Goal: Transaction & Acquisition: Purchase product/service

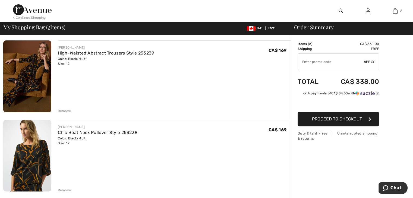
scroll to position [40, 0]
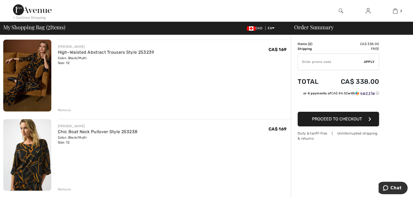
click at [68, 112] on div "Remove" at bounding box center [64, 110] width 13 height 5
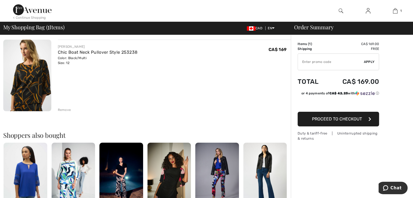
click at [68, 107] on div "Remove" at bounding box center [174, 109] width 233 height 6
click at [64, 110] on div "Remove" at bounding box center [64, 109] width 13 height 5
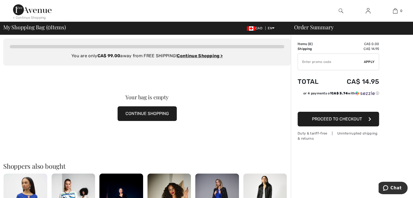
scroll to position [0, 0]
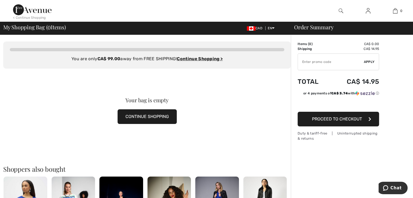
click at [150, 114] on button "CONTINUE SHOPPING" at bounding box center [146, 116] width 59 height 15
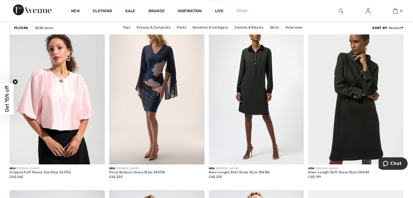
scroll to position [390, 0]
click at [159, 100] on img at bounding box center [156, 92] width 95 height 143
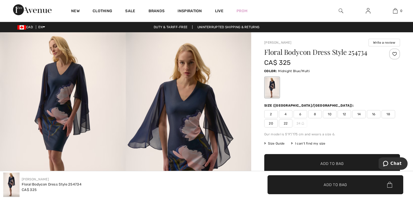
click at [346, 111] on span "12" at bounding box center [344, 114] width 14 height 8
click at [333, 162] on span "Add to Bag" at bounding box center [331, 164] width 23 height 6
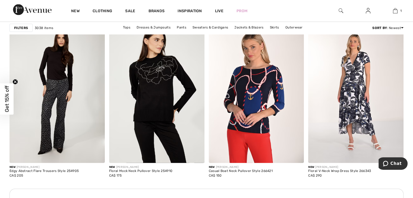
scroll to position [1167, 0]
click at [278, 99] on img at bounding box center [256, 92] width 95 height 143
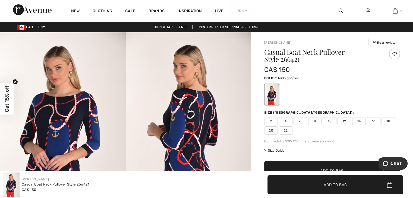
click at [344, 119] on span "12" at bounding box center [344, 121] width 14 height 8
click at [338, 188] on span "✔ Added to Bag Add to Bag" at bounding box center [335, 184] width 136 height 19
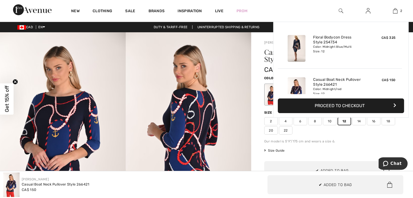
scroll to position [17, 0]
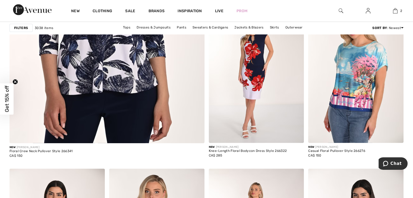
scroll to position [1586, 0]
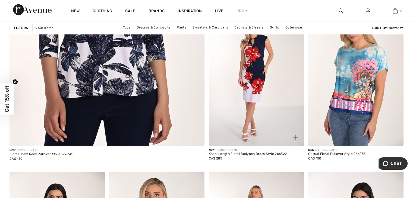
click at [253, 92] on img at bounding box center [256, 74] width 95 height 143
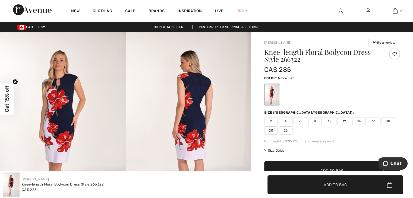
click at [345, 120] on span "12" at bounding box center [344, 121] width 14 height 8
click at [334, 185] on span "Add to Bag" at bounding box center [334, 185] width 23 height 6
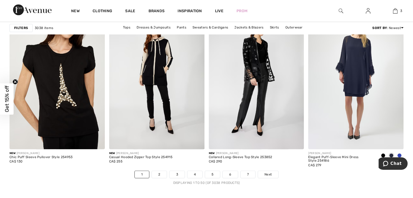
scroll to position [2494, 0]
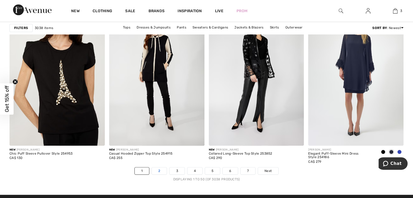
click at [159, 169] on link "2" at bounding box center [159, 170] width 15 height 7
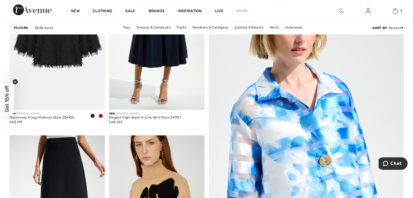
scroll to position [104, 0]
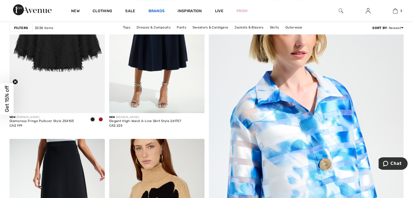
click at [159, 11] on link "Brands" at bounding box center [156, 12] width 16 height 6
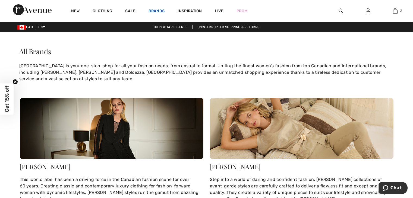
click at [157, 11] on link "Brands" at bounding box center [156, 12] width 16 height 6
click at [157, 9] on link "Brands" at bounding box center [156, 12] width 16 height 6
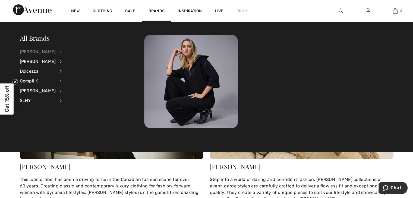
click at [42, 54] on div "[PERSON_NAME]" at bounding box center [38, 52] width 36 height 10
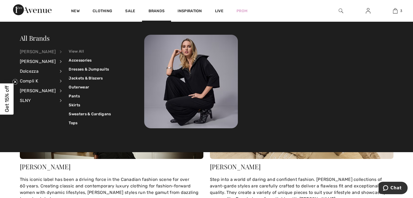
click at [75, 55] on link "View All" at bounding box center [90, 51] width 42 height 9
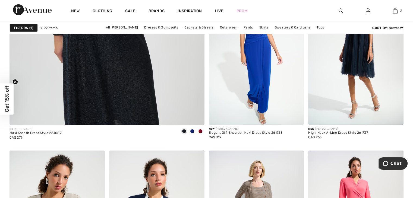
scroll to position [1733, 0]
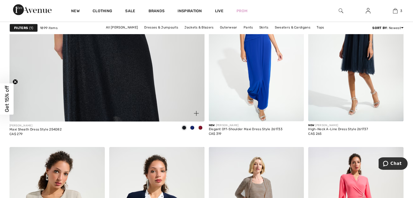
click at [200, 131] on div at bounding box center [200, 128] width 8 height 9
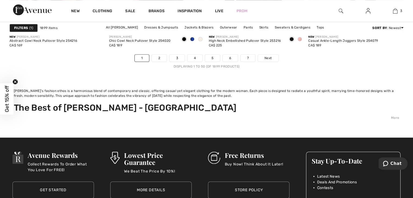
scroll to position [2727, 0]
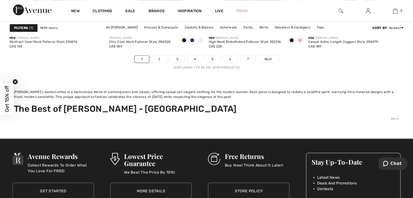
click at [162, 60] on link "2" at bounding box center [159, 59] width 15 height 7
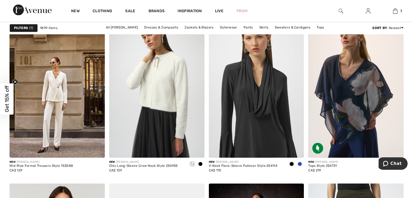
scroll to position [956, 0]
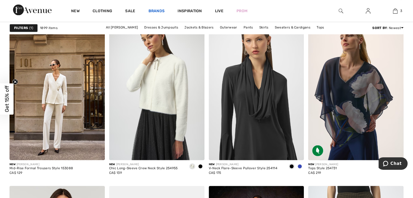
click at [154, 10] on link "Brands" at bounding box center [156, 12] width 16 height 6
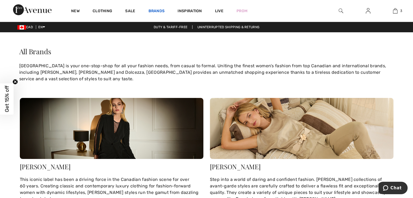
click at [157, 14] on link "Brands" at bounding box center [156, 12] width 16 height 6
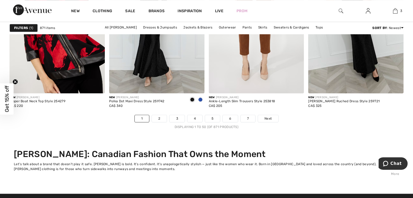
scroll to position [2677, 0]
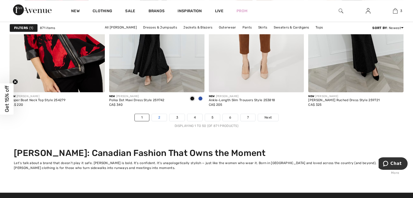
click at [164, 115] on link "2" at bounding box center [159, 117] width 15 height 7
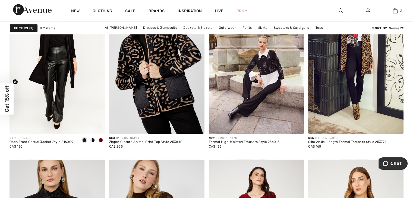
scroll to position [1158, 0]
click at [362, 112] on img at bounding box center [355, 63] width 95 height 143
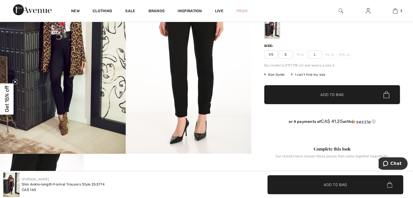
scroll to position [66, 0]
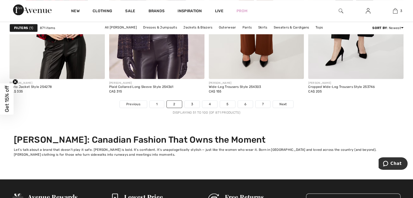
scroll to position [2692, 0]
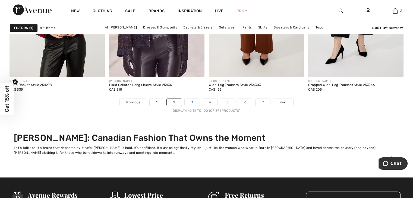
click at [194, 100] on link "3" at bounding box center [191, 102] width 15 height 7
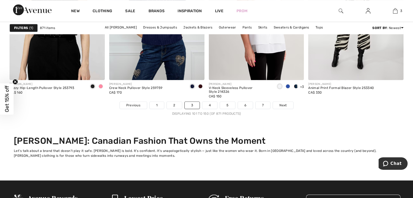
scroll to position [2690, 0]
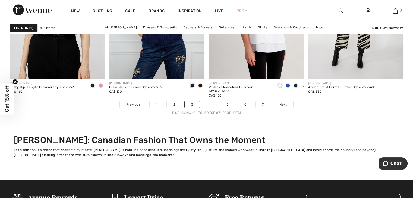
click at [213, 102] on link "4" at bounding box center [209, 104] width 15 height 7
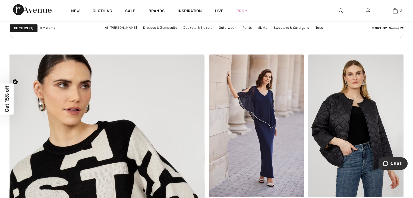
scroll to position [1496, 0]
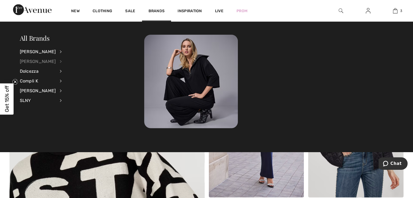
click at [31, 61] on div "[PERSON_NAME]" at bounding box center [38, 62] width 36 height 10
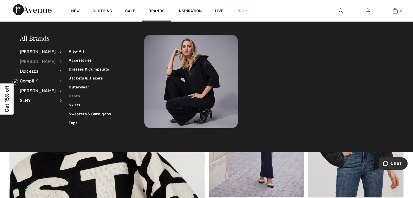
click at [71, 96] on link "Pants" at bounding box center [90, 96] width 42 height 9
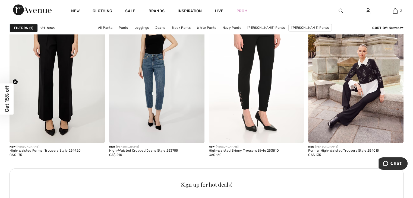
scroll to position [585, 0]
click at [261, 115] on img at bounding box center [256, 71] width 95 height 143
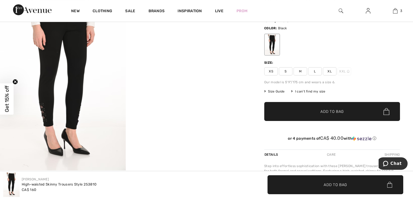
scroll to position [51, 0]
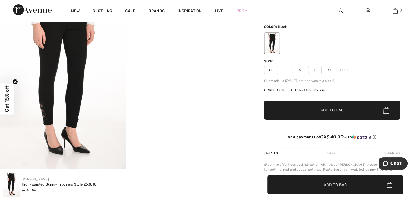
click at [69, 102] on img at bounding box center [63, 75] width 126 height 188
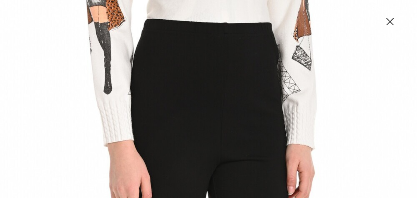
click at [392, 19] on img at bounding box center [389, 22] width 27 height 28
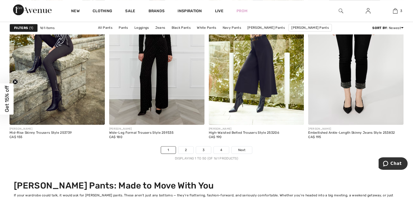
scroll to position [2521, 0]
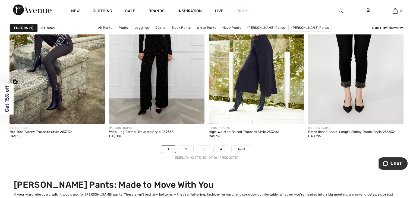
click at [187, 146] on link "2" at bounding box center [185, 149] width 15 height 7
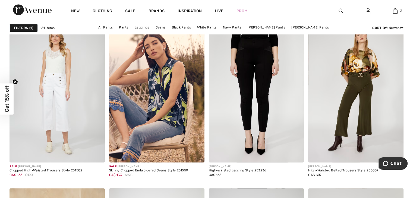
scroll to position [415, 0]
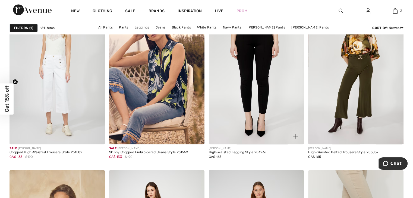
click at [259, 114] on img at bounding box center [256, 73] width 95 height 143
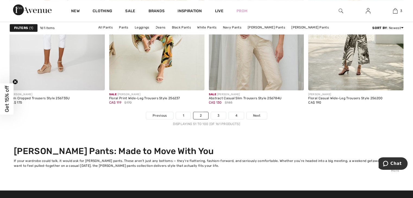
scroll to position [2569, 0]
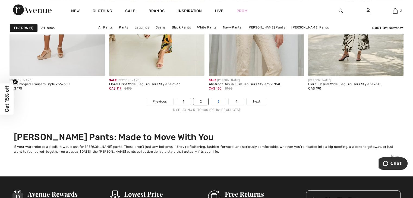
click at [217, 98] on link "3" at bounding box center [218, 101] width 15 height 7
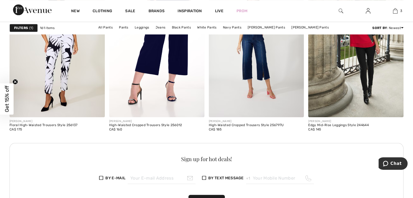
scroll to position [611, 0]
click at [336, 127] on div "CA$ 145" at bounding box center [338, 129] width 60 height 5
click at [338, 123] on div "Edgy Mid-Rise Leggings Style 244644" at bounding box center [338, 125] width 60 height 4
click at [369, 91] on img at bounding box center [355, 45] width 95 height 143
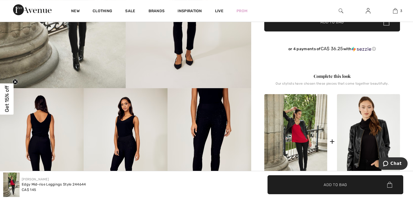
scroll to position [132, 0]
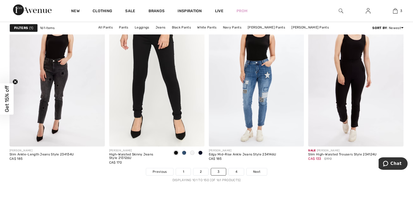
scroll to position [2500, 0]
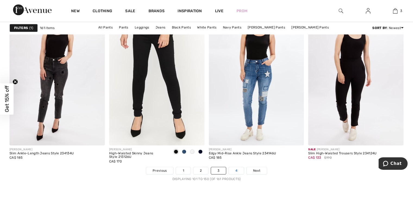
click at [236, 168] on link "4" at bounding box center [235, 170] width 15 height 7
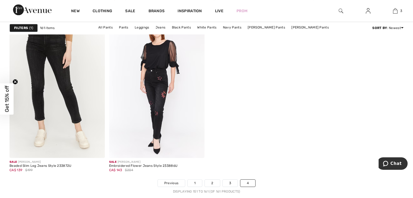
scroll to position [572, 0]
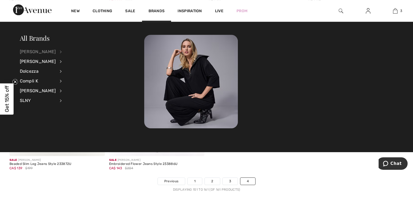
click at [37, 53] on div "[PERSON_NAME]" at bounding box center [38, 52] width 36 height 10
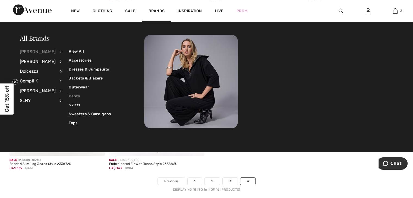
click at [71, 98] on link "Pants" at bounding box center [90, 96] width 42 height 9
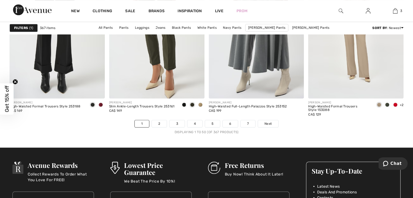
scroll to position [2595, 0]
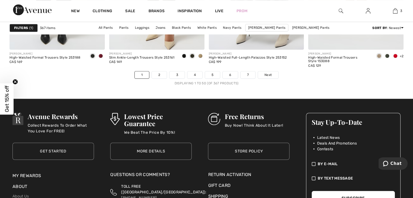
click at [384, 170] on body "Chat" at bounding box center [392, 164] width 29 height 14
click at [158, 76] on link "2" at bounding box center [159, 74] width 15 height 7
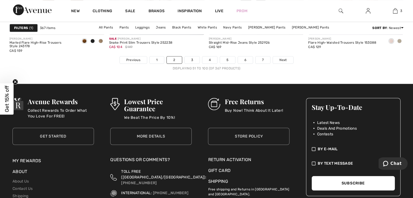
scroll to position [2611, 0]
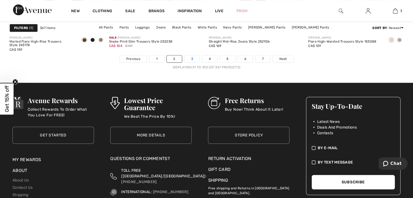
click at [194, 59] on link "3" at bounding box center [191, 58] width 15 height 7
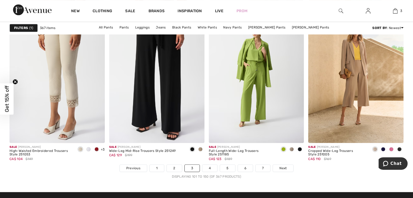
scroll to position [2504, 0]
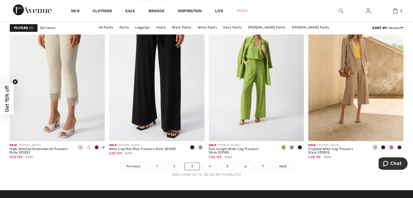
click at [209, 167] on link "4" at bounding box center [209, 166] width 15 height 7
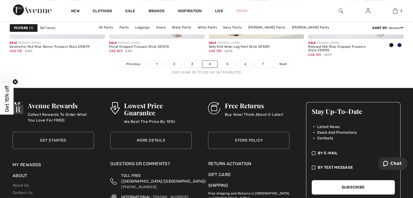
scroll to position [2608, 0]
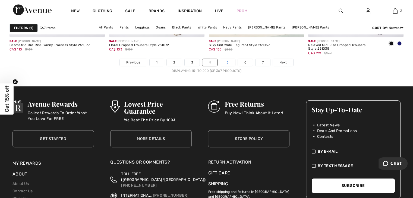
click at [229, 63] on link "5" at bounding box center [227, 62] width 15 height 7
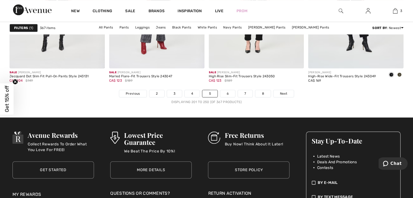
scroll to position [2578, 0]
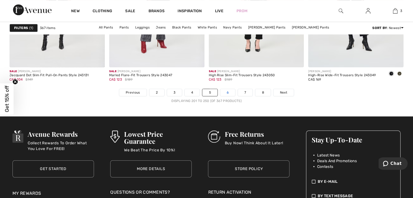
click at [229, 92] on link "6" at bounding box center [227, 92] width 15 height 7
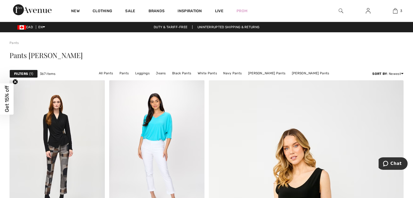
click at [343, 8] on div at bounding box center [340, 11] width 27 height 22
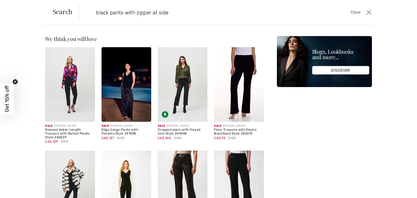
type input "black pants with zipper at side"
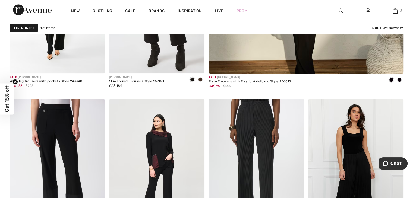
scroll to position [311, 0]
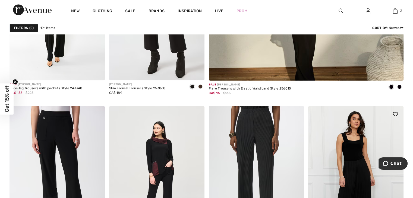
click at [381, 145] on img at bounding box center [355, 177] width 95 height 143
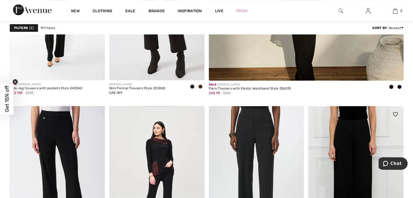
click at [377, 149] on img at bounding box center [355, 177] width 95 height 143
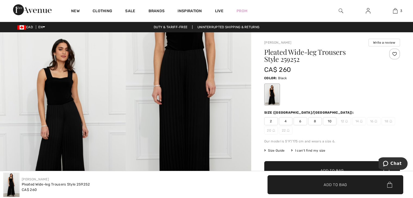
checkbox input "true"
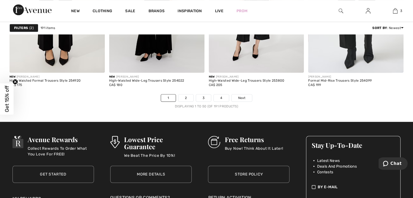
scroll to position [2573, 0]
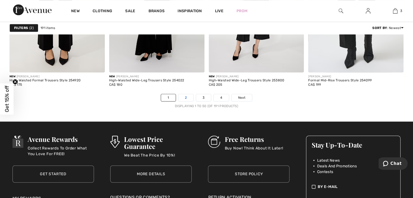
click at [190, 97] on link "2" at bounding box center [185, 97] width 15 height 7
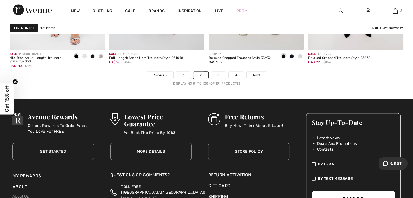
scroll to position [2597, 0]
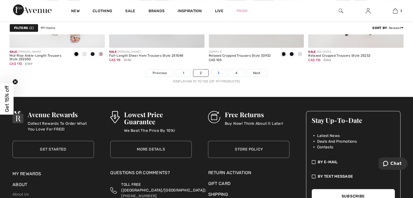
click at [222, 69] on link "3" at bounding box center [218, 72] width 15 height 7
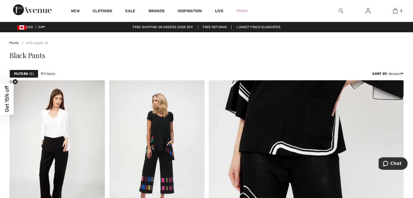
click at [342, 9] on img at bounding box center [340, 11] width 5 height 7
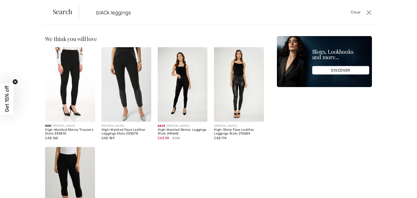
type input "blACk leggings"
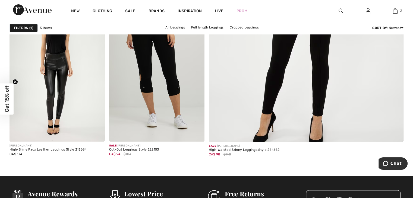
scroll to position [246, 0]
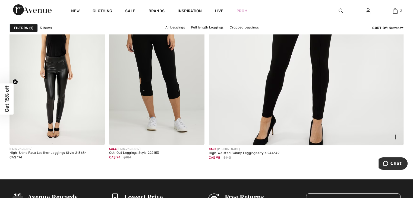
click at [321, 104] on img at bounding box center [306, 9] width 234 height 350
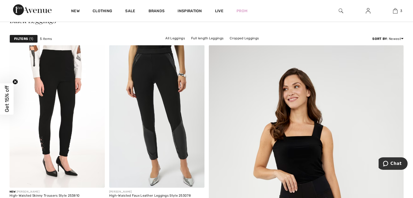
scroll to position [34, 0]
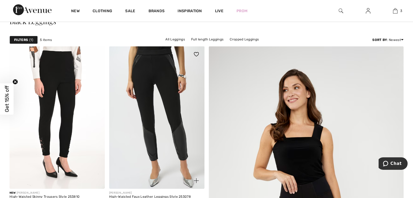
click at [177, 135] on img at bounding box center [156, 117] width 95 height 143
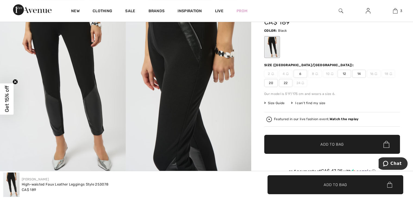
scroll to position [46, 0]
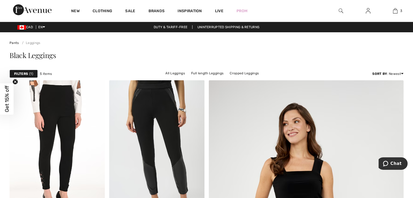
click at [340, 13] on img at bounding box center [340, 11] width 5 height 7
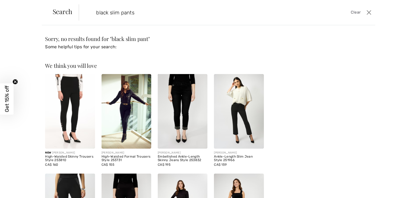
type input "black slim pants"
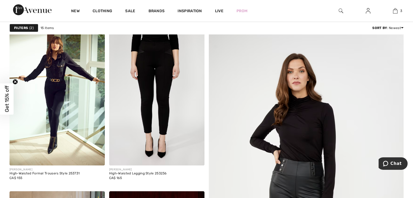
scroll to position [57, 0]
click at [166, 109] on img at bounding box center [156, 94] width 95 height 143
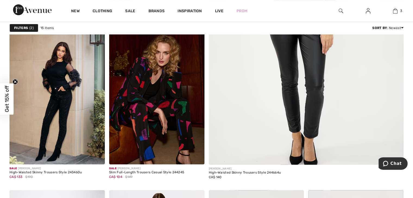
scroll to position [250, 0]
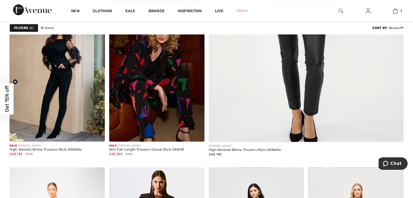
click at [59, 102] on img at bounding box center [56, 70] width 95 height 143
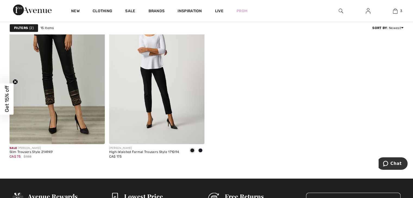
scroll to position [859, 0]
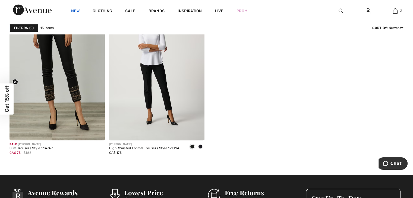
click at [78, 12] on link "New" at bounding box center [75, 12] width 8 height 6
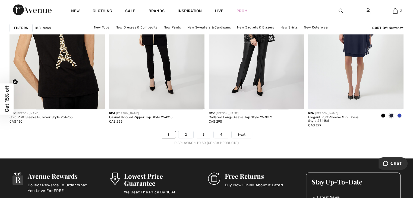
scroll to position [2543, 0]
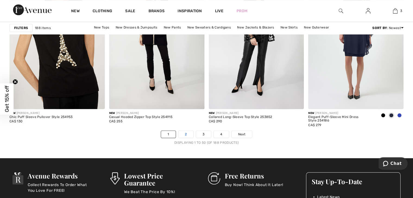
click at [188, 136] on link "2" at bounding box center [185, 134] width 15 height 7
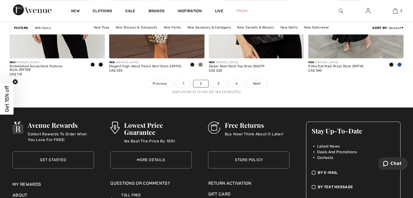
scroll to position [2603, 0]
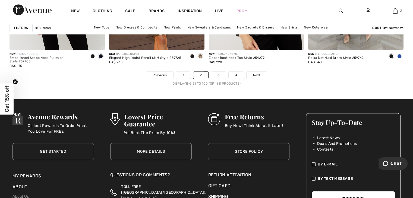
click at [372, 154] on div "By E-mail I consent to the collection and use of my personal information in com…" at bounding box center [353, 169] width 94 height 34
click at [216, 73] on link "3" at bounding box center [218, 75] width 15 height 7
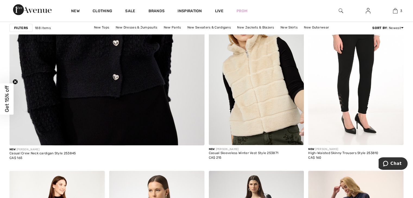
scroll to position [1601, 0]
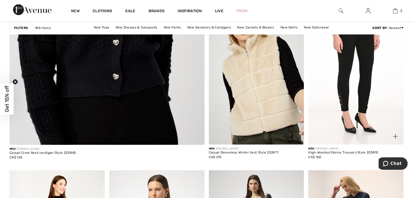
click at [349, 118] on img at bounding box center [355, 73] width 95 height 143
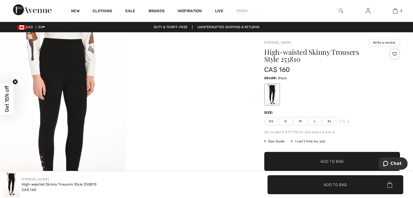
click at [72, 153] on img at bounding box center [63, 126] width 126 height 188
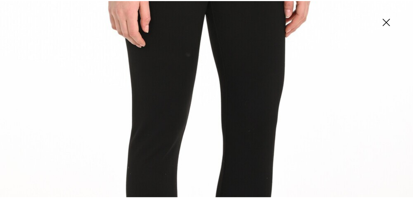
scroll to position [168, 0]
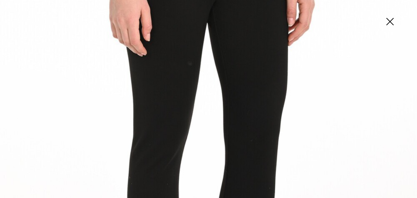
click at [390, 20] on img at bounding box center [389, 22] width 27 height 28
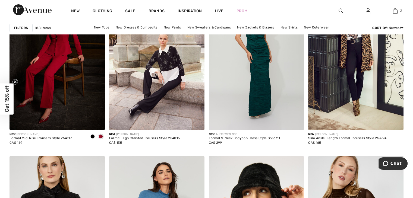
scroll to position [2185, 0]
click at [352, 104] on img at bounding box center [355, 58] width 95 height 143
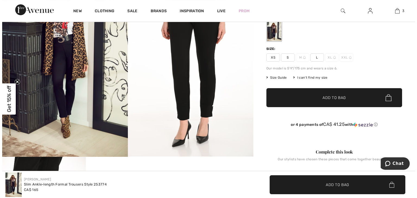
scroll to position [65, 0]
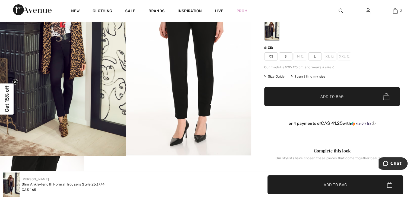
click at [209, 111] on img at bounding box center [189, 61] width 126 height 188
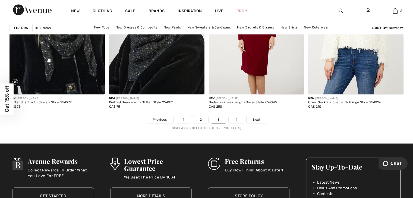
scroll to position [2561, 0]
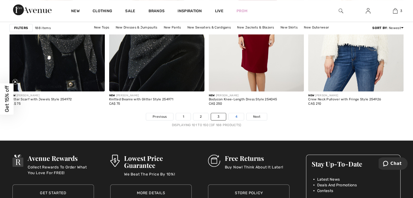
click at [235, 117] on link "4" at bounding box center [235, 116] width 15 height 7
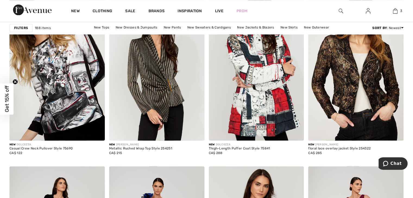
scroll to position [869, 0]
